Goal: Information Seeking & Learning: Learn about a topic

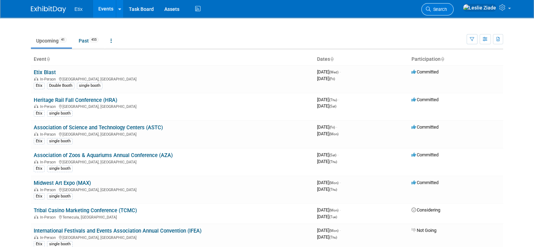
click at [447, 8] on span "Search" at bounding box center [439, 9] width 16 height 5
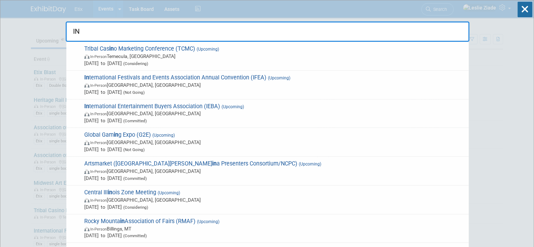
type input "I"
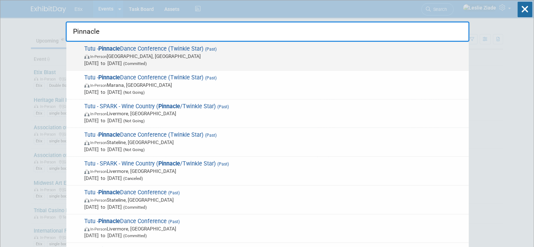
type input "Pinnacle"
click at [140, 55] on span "In-Person New Orleans, LA" at bounding box center [274, 56] width 381 height 7
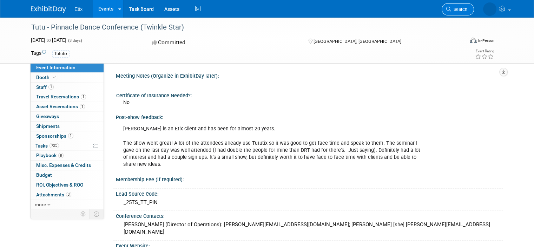
click at [459, 7] on span "Search" at bounding box center [459, 9] width 16 height 5
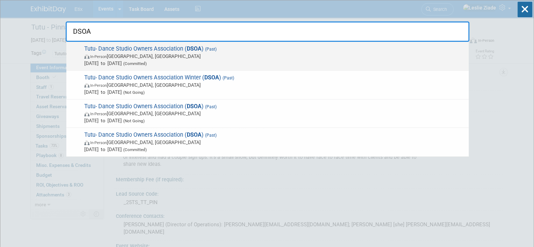
type input "DSOA"
click at [147, 49] on span "Tutu- Dance Studio Owners Association ( DSOA ) (Past) In-Person Austin, TX Jul …" at bounding box center [273, 55] width 383 height 21
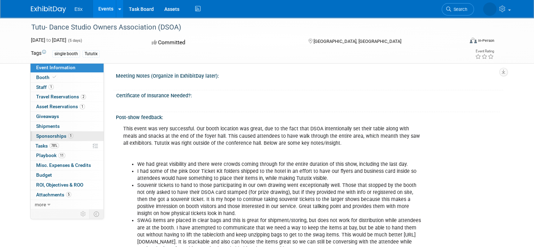
click at [51, 134] on span "Sponsorships 1" at bounding box center [54, 136] width 37 height 6
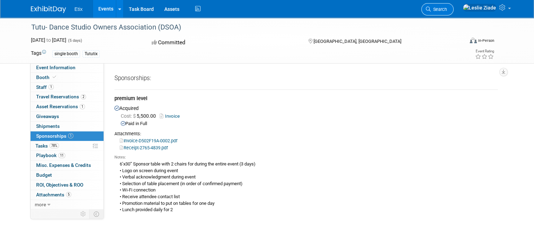
click at [447, 9] on span "Search" at bounding box center [439, 9] width 16 height 5
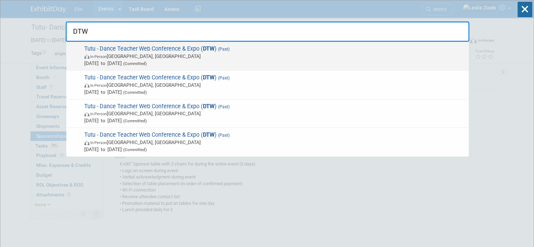
type input "DTW"
click at [129, 56] on span "In-Person Las Vegas, NV" at bounding box center [274, 56] width 381 height 7
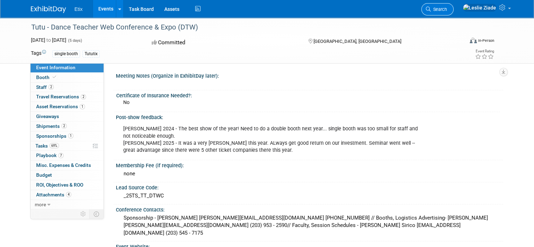
click at [447, 11] on span "Search" at bounding box center [439, 9] width 16 height 5
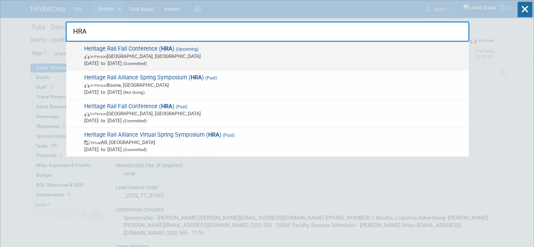
type input "HRA"
click at [149, 57] on span "In-Person Durango, CO" at bounding box center [274, 56] width 381 height 7
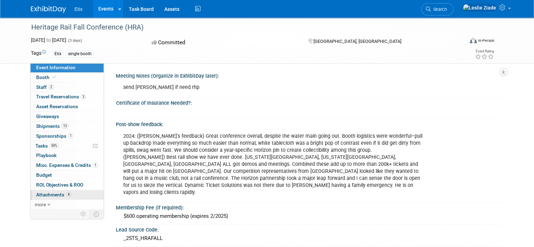
click at [55, 193] on span "Attachments 4" at bounding box center [53, 195] width 35 height 6
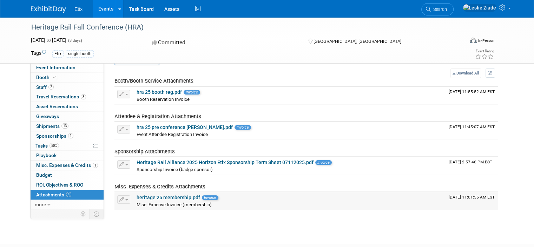
scroll to position [35, 0]
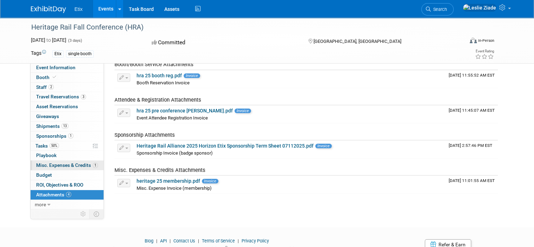
click at [59, 165] on span "Misc. Expenses & Credits 1" at bounding box center [67, 165] width 62 height 6
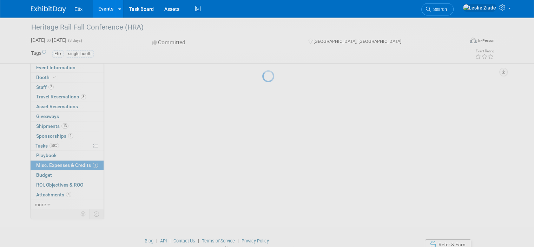
scroll to position [0, 0]
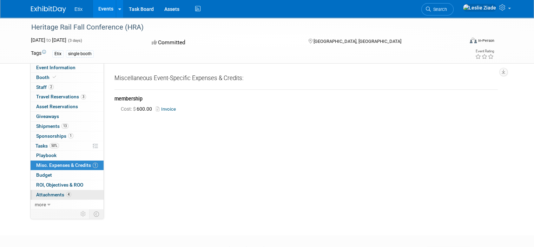
click at [53, 193] on span "Attachments 4" at bounding box center [53, 195] width 35 height 6
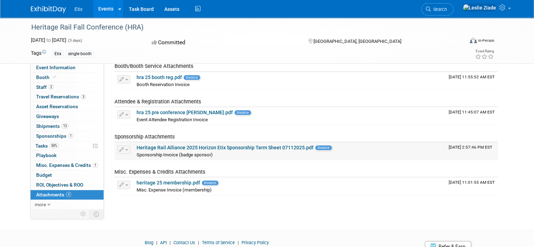
scroll to position [35, 0]
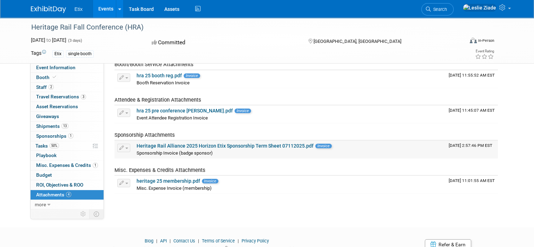
click at [186, 147] on link "Heritage Rail Alliance 2025 Horizon Etix Sponsorship Term Sheet 07112025.pdf" at bounding box center [225, 146] width 177 height 6
click at [36, 126] on span "Shipments 13" at bounding box center [52, 126] width 32 height 6
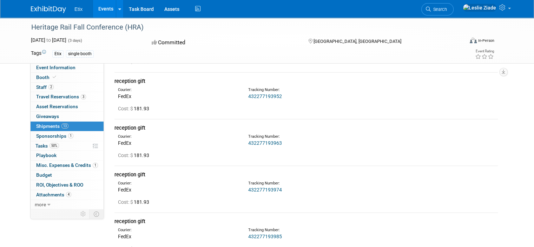
scroll to position [211, 0]
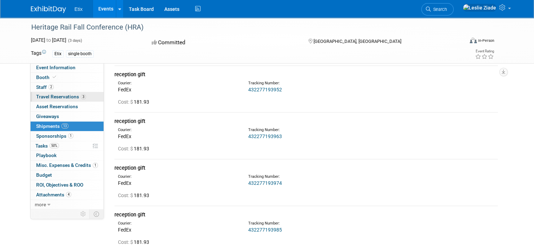
click at [61, 97] on span "Travel Reservations 3" at bounding box center [61, 97] width 50 height 6
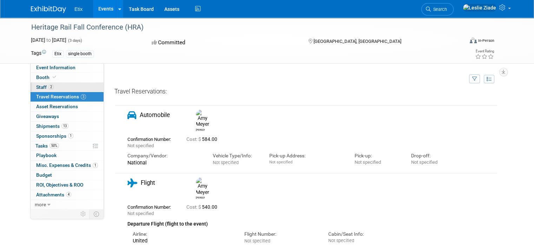
click at [40, 88] on span "Staff 2" at bounding box center [45, 87] width 18 height 6
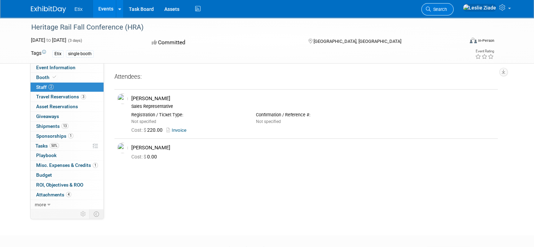
click at [447, 11] on span "Search" at bounding box center [439, 9] width 16 height 5
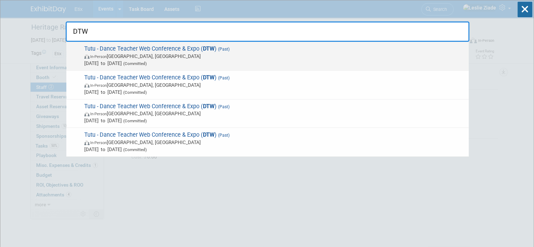
type input "DTW"
click at [104, 53] on span "In-Person Las Vegas, NV" at bounding box center [274, 56] width 381 height 7
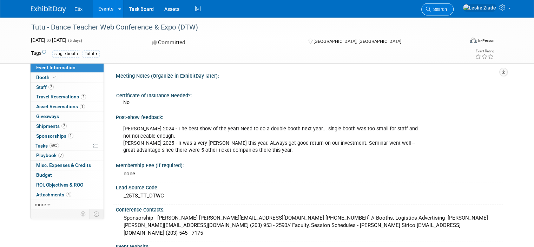
click at [447, 8] on span "Search" at bounding box center [439, 9] width 16 height 5
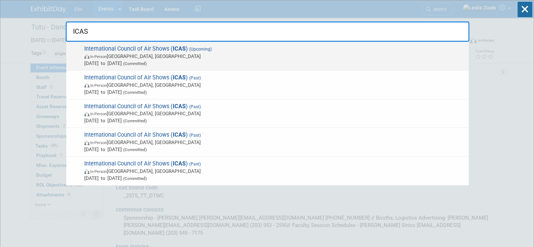
type input "ICAS"
click at [144, 54] on span "In-Person [GEOGRAPHIC_DATA], [GEOGRAPHIC_DATA]" at bounding box center [274, 56] width 381 height 7
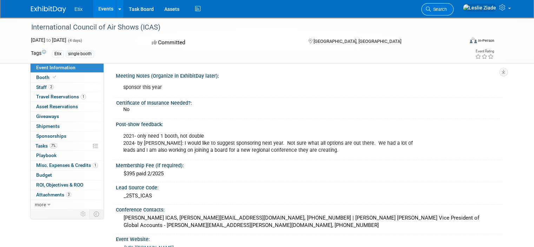
click at [447, 9] on span "Search" at bounding box center [439, 9] width 16 height 5
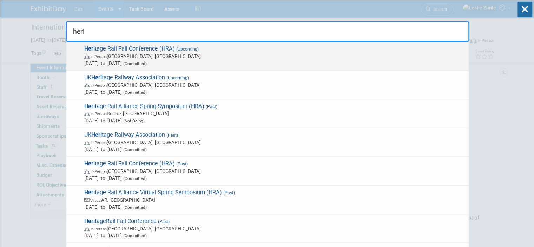
type input "heri"
click at [128, 53] on span "In-Person Durango, CO" at bounding box center [274, 56] width 381 height 7
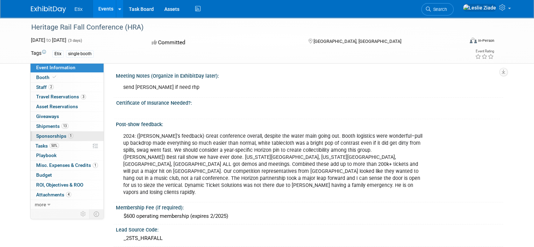
click at [59, 135] on span "Sponsorships 1" at bounding box center [54, 136] width 37 height 6
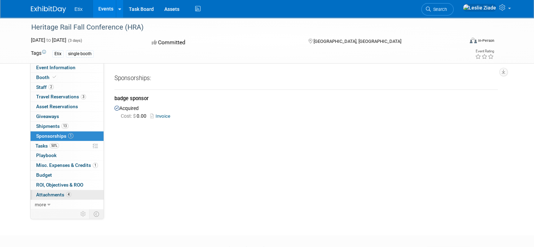
click at [44, 194] on span "Attachments 4" at bounding box center [53, 195] width 35 height 6
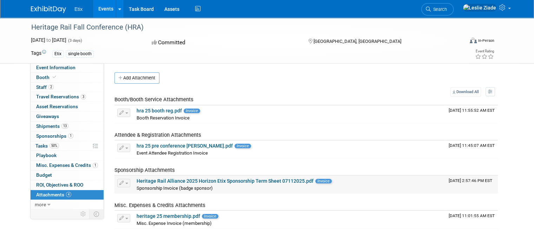
click at [155, 178] on link "Heritage Rail Alliance 2025 Horizon Etix Sponsorship Term Sheet 07112025.pdf" at bounding box center [225, 181] width 177 height 6
click at [447, 9] on span "Search" at bounding box center [439, 9] width 16 height 5
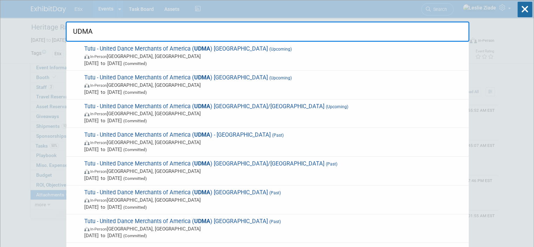
drag, startPoint x: 105, startPoint y: 36, endPoint x: 53, endPoint y: 43, distance: 51.7
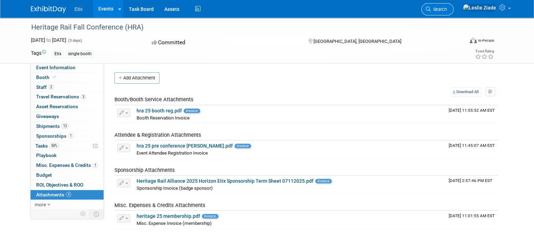
click at [431, 7] on icon at bounding box center [428, 9] width 5 height 5
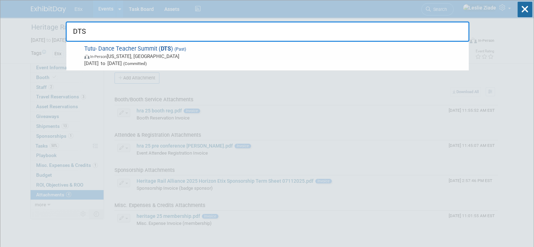
type input "DTS"
drag, startPoint x: 104, startPoint y: 31, endPoint x: 43, endPoint y: 36, distance: 61.6
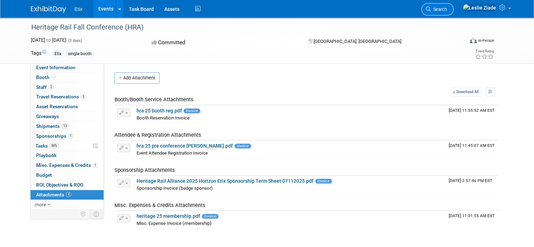
click at [447, 9] on span "Search" at bounding box center [439, 9] width 16 height 5
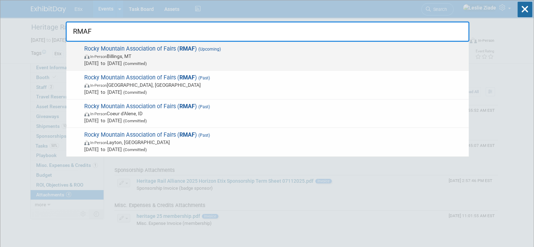
type input "RMAF"
click at [164, 50] on span "Rocky Mountain Association of Fairs ( RMAF ) (Upcoming) In-Person Billings, MT …" at bounding box center [273, 55] width 383 height 21
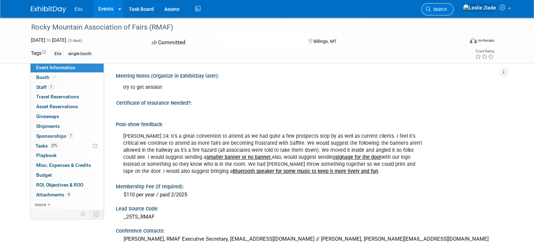
click at [447, 10] on span "Search" at bounding box center [439, 9] width 16 height 5
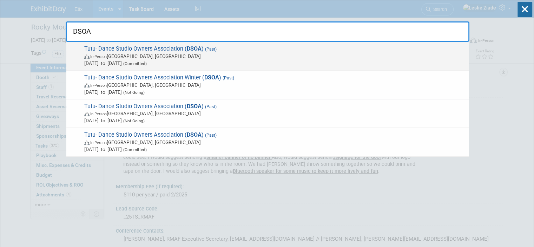
type input "DSOA"
click at [124, 52] on span "Tutu- Dance Studio Owners Association ( DSOA ) (Past) In-Person Austin, TX Jul …" at bounding box center [273, 55] width 383 height 21
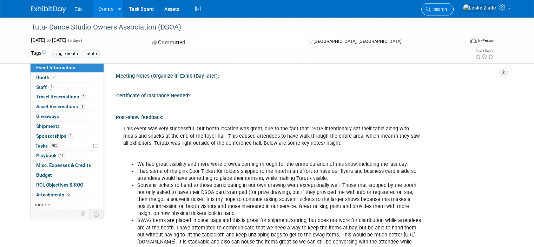
click at [447, 9] on span "Search" at bounding box center [439, 9] width 16 height 5
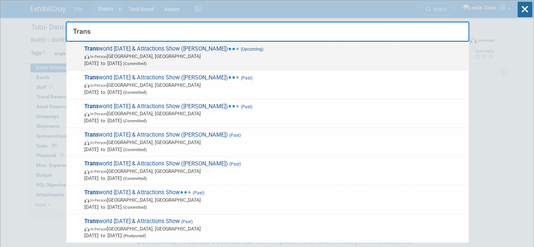
type input "Trans"
click at [126, 58] on span "In-Person [GEOGRAPHIC_DATA], [GEOGRAPHIC_DATA]" at bounding box center [274, 56] width 381 height 7
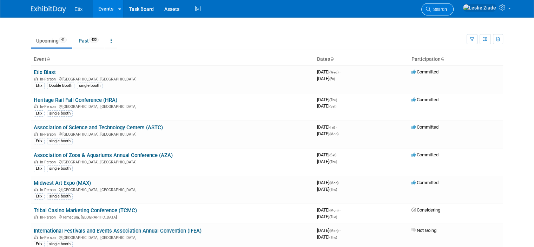
click at [447, 7] on span "Search" at bounding box center [439, 9] width 16 height 5
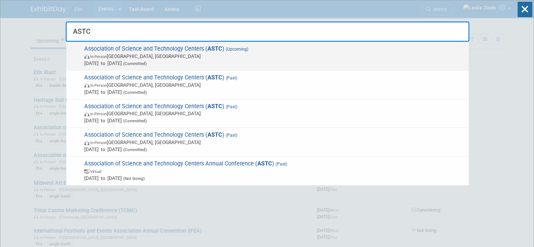
type input "ASTC"
click at [113, 56] on span "In-Person [GEOGRAPHIC_DATA], [GEOGRAPHIC_DATA]" at bounding box center [274, 56] width 381 height 7
